Goal: Task Accomplishment & Management: Use online tool/utility

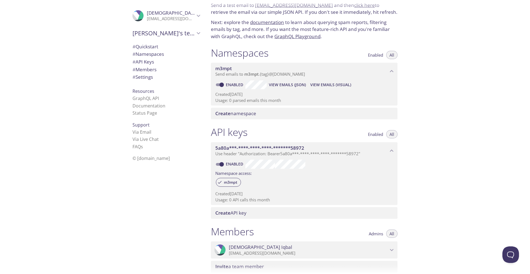
scroll to position [24, 0]
click at [167, 22] on div ".cls-1 { fill: #6d5ca8; } .cls-2 { fill: #3fc191; } .cls-3 { fill: #3b4752; } .…" at bounding box center [166, 16] width 76 height 18
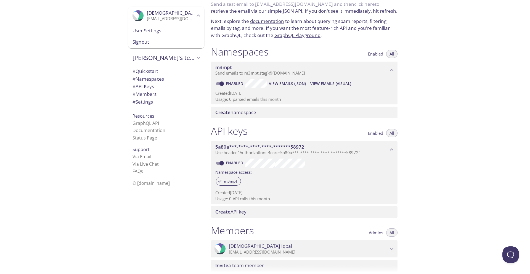
click at [150, 34] on span "User Settings" at bounding box center [166, 30] width 67 height 7
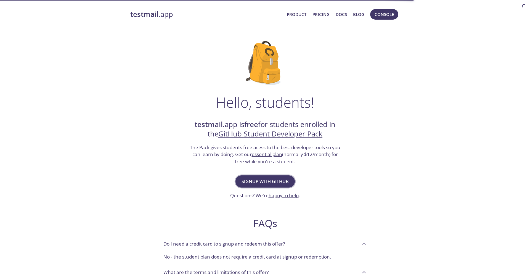
click at [269, 180] on span "Signup with GitHub" at bounding box center [265, 182] width 47 height 8
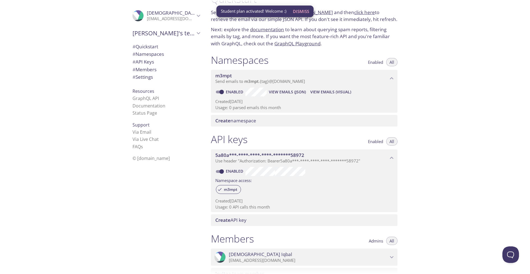
scroll to position [31, 0]
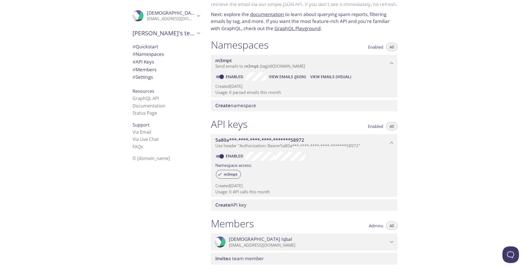
click at [305, 64] on span "Send emails to m3mpt . {tag} @inbox.testmail.app" at bounding box center [260, 66] width 90 height 6
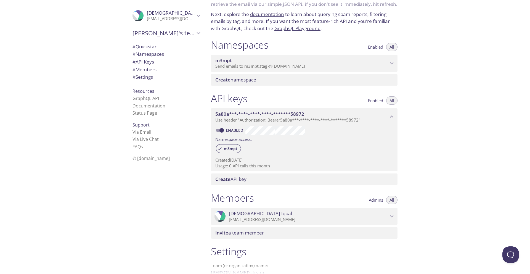
click at [305, 64] on span "Send emails to m3mpt . {tag} @inbox.testmail.app" at bounding box center [260, 66] width 90 height 6
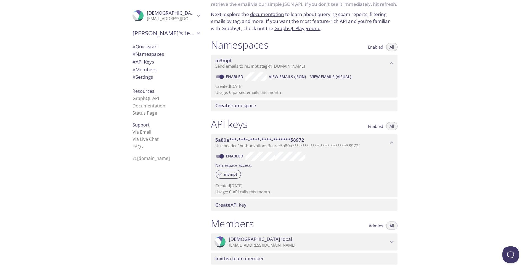
click at [285, 75] on span "View Emails (JSON)" at bounding box center [287, 76] width 37 height 7
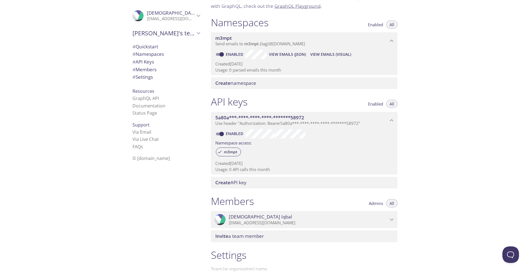
scroll to position [14, 0]
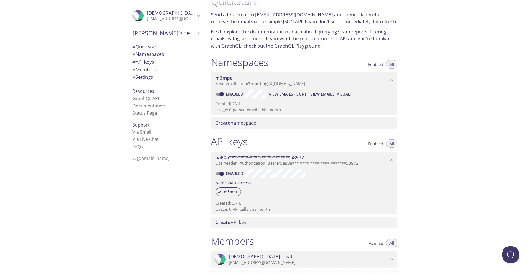
click at [262, 84] on span "Send emails to m3mpt . {tag} @inbox.testmail.app" at bounding box center [260, 84] width 90 height 6
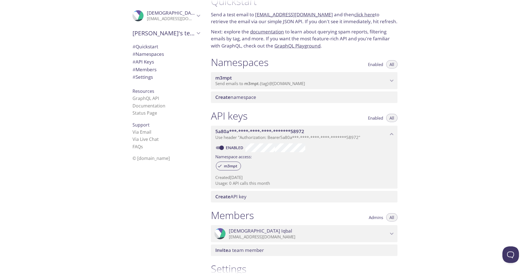
click at [262, 84] on span "Send emails to m3mpt . {tag} @inbox.testmail.app" at bounding box center [260, 84] width 90 height 6
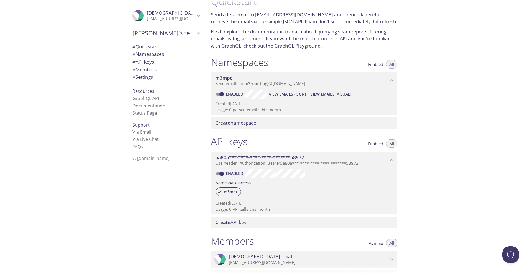
click at [324, 92] on span "View Emails (Visual)" at bounding box center [330, 94] width 41 height 7
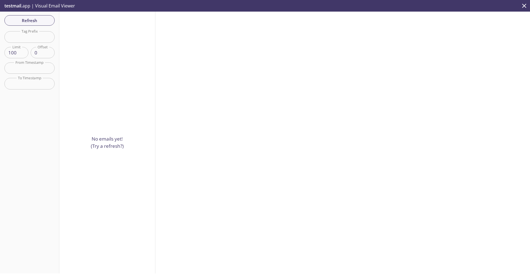
click at [111, 147] on p "No emails yet! (Try a refresh?)" at bounding box center [107, 142] width 33 height 14
click at [33, 23] on span "Refresh" at bounding box center [29, 20] width 41 height 7
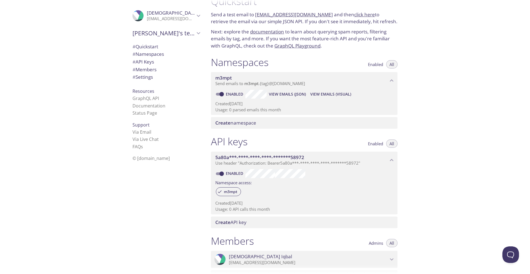
click at [149, 64] on span "# API Keys" at bounding box center [144, 62] width 22 height 6
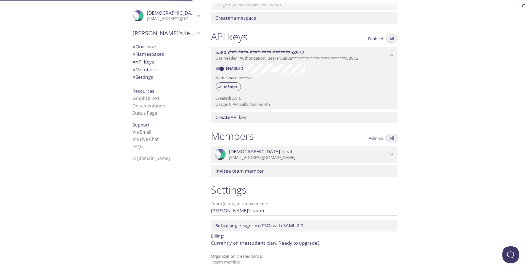
click at [150, 47] on span "# Quickstart" at bounding box center [146, 46] width 26 height 6
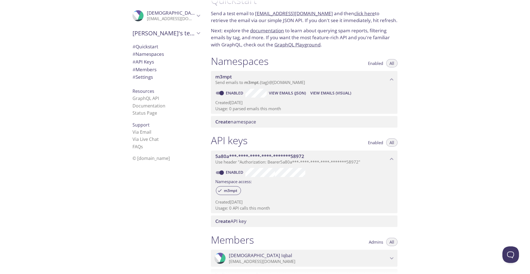
scroll to position [9, 0]
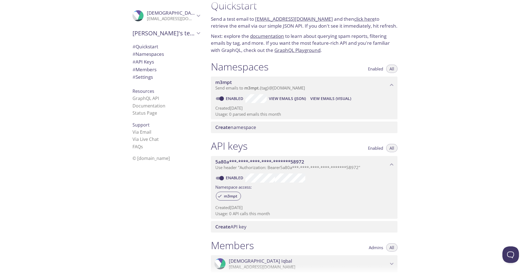
click at [176, 31] on span "Muhammad's team" at bounding box center [164, 33] width 62 height 8
click at [254, 126] on span "Create namespace" at bounding box center [235, 127] width 41 height 6
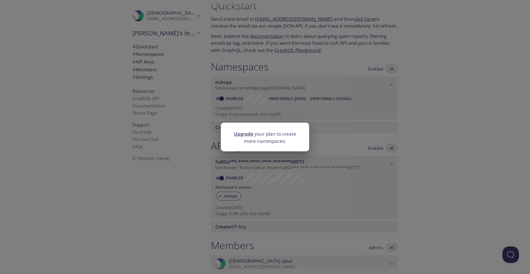
click at [325, 119] on div "Upgrade your plan to create more namespaces." at bounding box center [265, 137] width 530 height 274
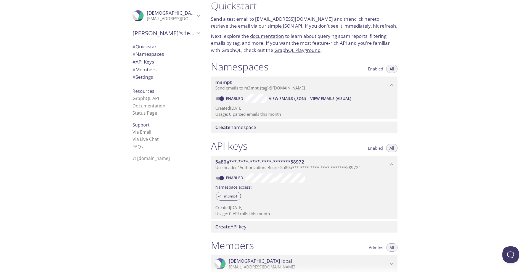
click at [237, 89] on span "Send emails to m3mpt . {tag} @inbox.testmail.app" at bounding box center [260, 88] width 90 height 6
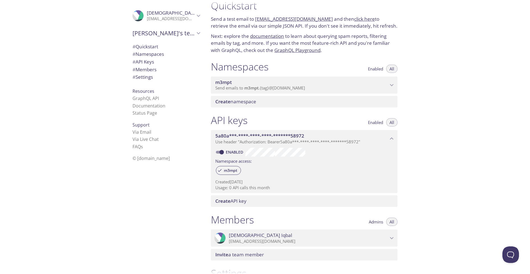
click at [237, 89] on span "Send emails to m3mpt . {tag} @inbox.testmail.app" at bounding box center [260, 88] width 90 height 6
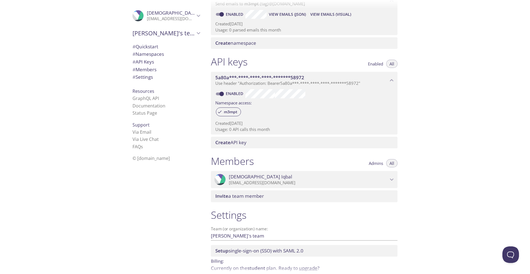
scroll to position [119, 0]
